Goal: Information Seeking & Learning: Learn about a topic

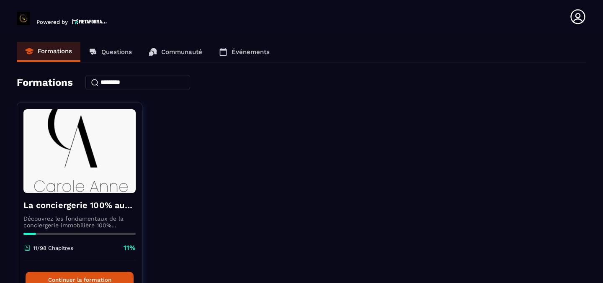
scroll to position [53, 0]
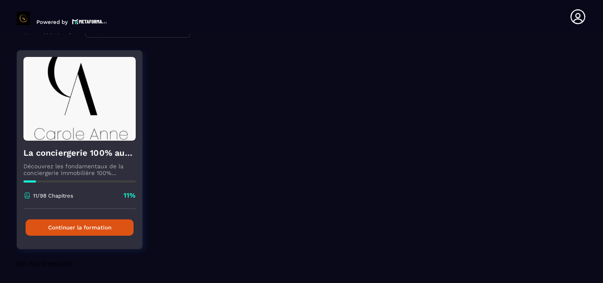
click at [84, 230] on button "Continuer la formation" at bounding box center [80, 227] width 108 height 16
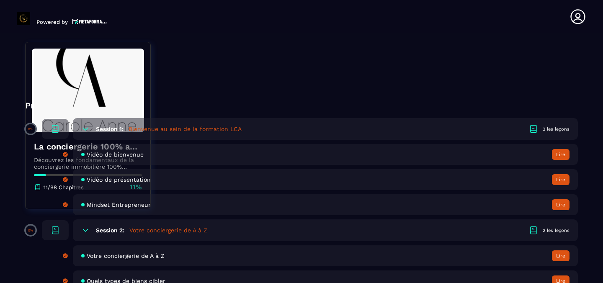
scroll to position [219, 0]
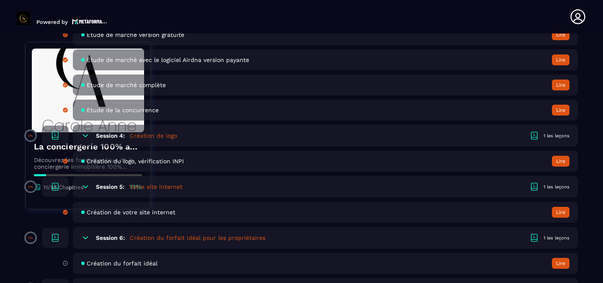
scroll to position [509, 0]
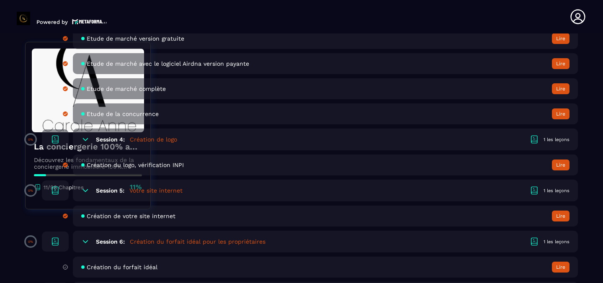
click at [195, 240] on h5 "Création du forfait idéal pour les propriétaires" at bounding box center [198, 241] width 136 height 8
click at [552, 242] on div "1 les leçons" at bounding box center [556, 242] width 26 height 6
click at [100, 243] on h6 "Session 6:" at bounding box center [110, 241] width 29 height 7
click at [55, 243] on icon at bounding box center [55, 242] width 10 height 10
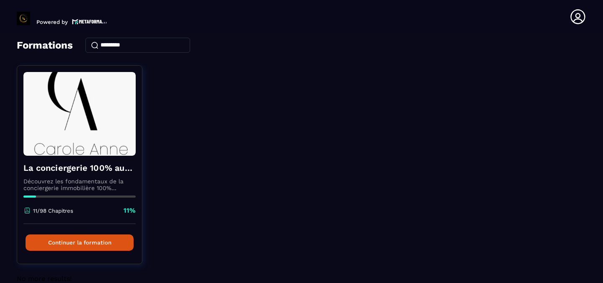
scroll to position [53, 0]
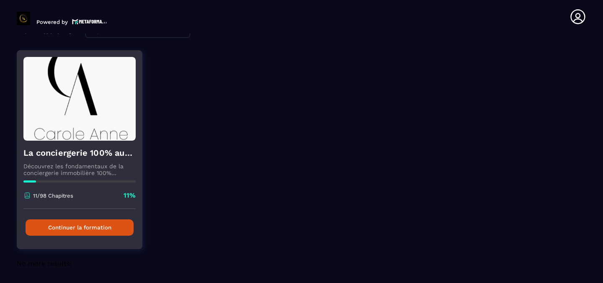
click at [90, 232] on button "Continuer la formation" at bounding box center [80, 227] width 108 height 16
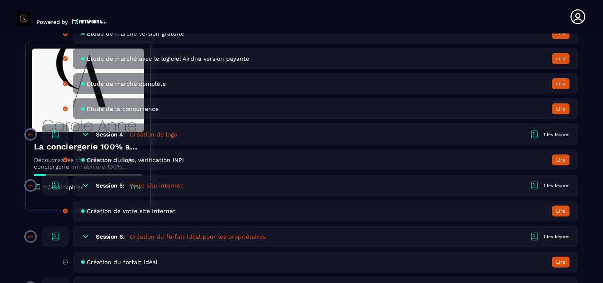
scroll to position [512, 0]
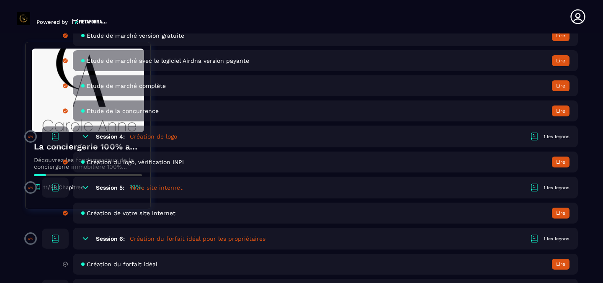
click at [560, 263] on button "Lire" at bounding box center [561, 264] width 18 height 11
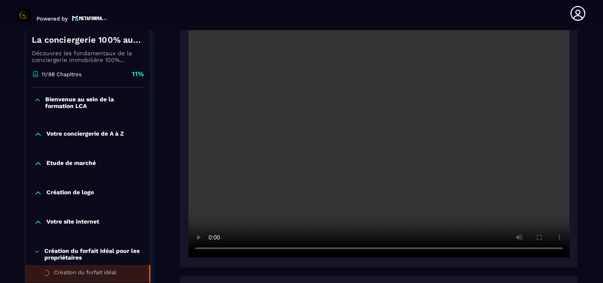
scroll to position [178, 0]
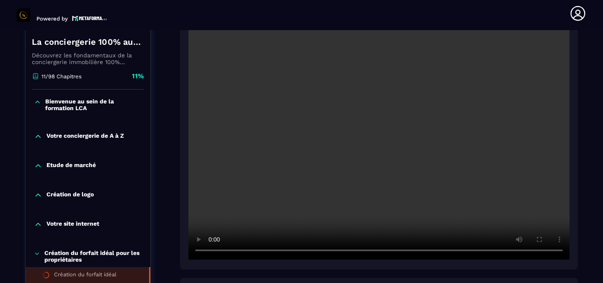
click at [286, 137] on video at bounding box center [378, 132] width 381 height 254
click at [197, 217] on video at bounding box center [378, 132] width 381 height 254
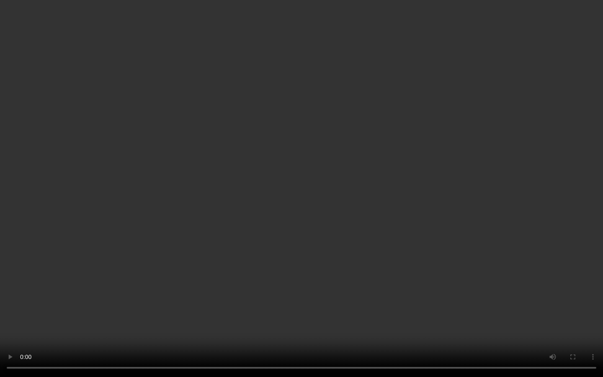
click at [540, 283] on video at bounding box center [301, 188] width 603 height 377
click at [85, 283] on video at bounding box center [301, 188] width 603 height 377
click at [143, 283] on video at bounding box center [301, 188] width 603 height 377
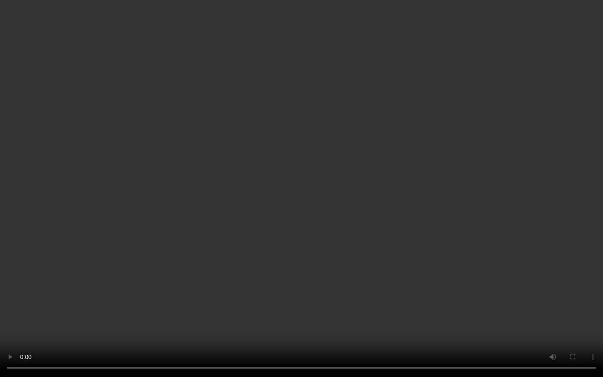
click at [143, 283] on video at bounding box center [301, 188] width 603 height 377
click at [359, 283] on video at bounding box center [301, 188] width 603 height 377
click at [255, 283] on video at bounding box center [301, 188] width 603 height 377
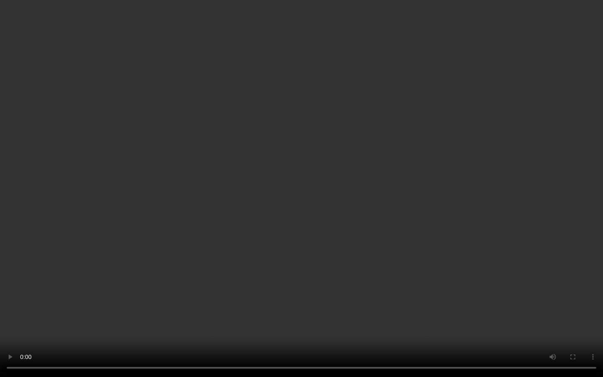
click at [255, 283] on video at bounding box center [301, 188] width 603 height 377
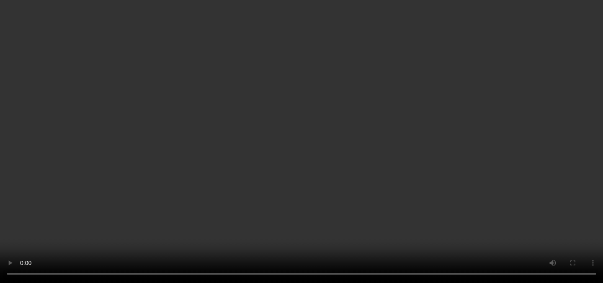
scroll to position [371, 0]
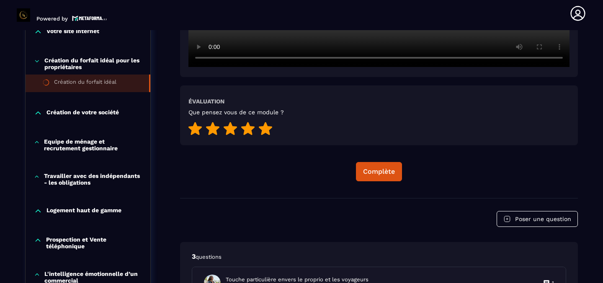
click at [268, 129] on icon at bounding box center [265, 128] width 13 height 13
click at [384, 167] on div "Complète" at bounding box center [379, 171] width 32 height 8
click at [96, 113] on p "Création de votre société" at bounding box center [82, 113] width 72 height 8
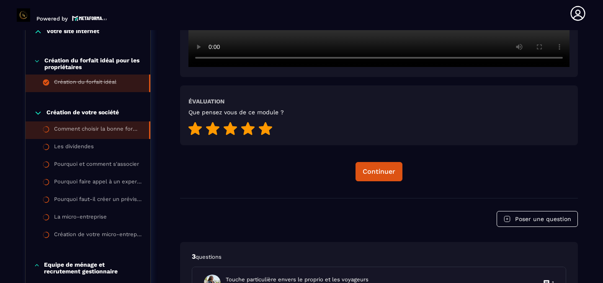
click at [83, 139] on li "Comment choisir la bonne forme juridique ?" at bounding box center [88, 148] width 125 height 18
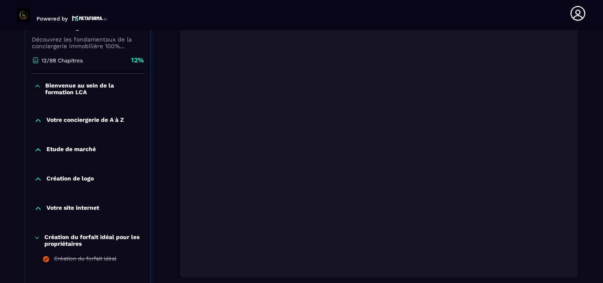
scroll to position [192, 0]
